Goal: Task Accomplishment & Management: Manage account settings

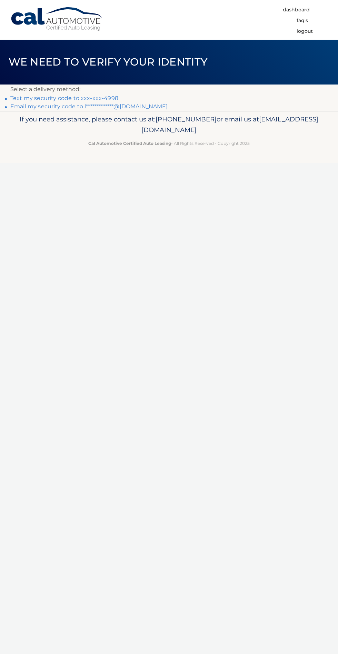
click at [105, 98] on link "Text my security code to xxx-xxx-4998" at bounding box center [64, 98] width 108 height 7
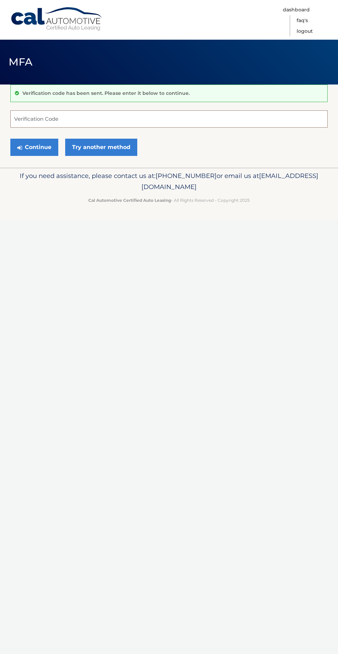
click at [200, 118] on input "Verification Code" at bounding box center [168, 118] width 317 height 17
paste input "203673"
type input "203673"
click at [40, 148] on button "Continue" at bounding box center [34, 147] width 48 height 17
